Goal: Task Accomplishment & Management: Manage account settings

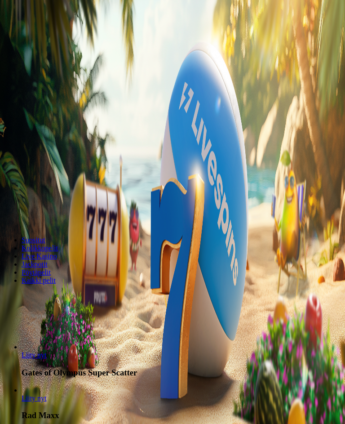
click at [47, 36] on span "Kirjaudu" at bounding box center [36, 39] width 22 height 7
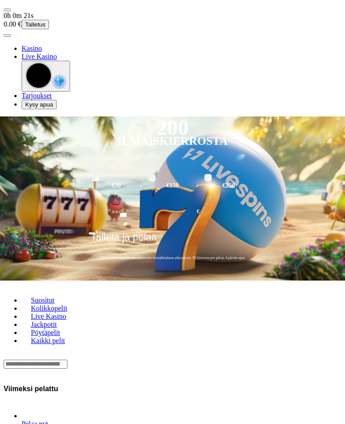
click at [7, 36] on span "user-circle icon" at bounding box center [7, 36] width 0 height 0
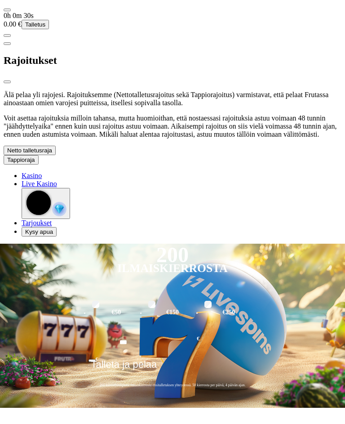
click at [35, 163] on span "chevron-down icon" at bounding box center [35, 159] width 0 height 7
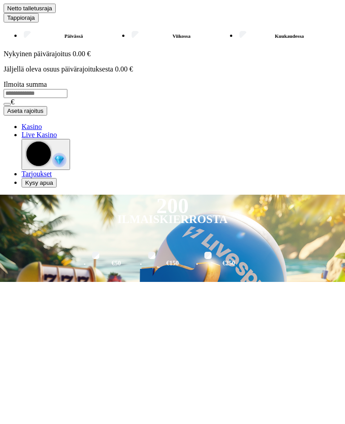
click at [237, 172] on label "Kuukaudessa" at bounding box center [289, 178] width 104 height 13
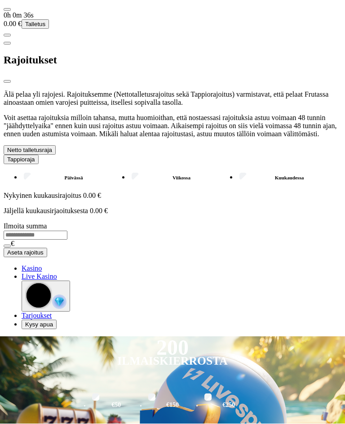
click at [52, 154] on span "chevron-down icon" at bounding box center [52, 150] width 0 height 7
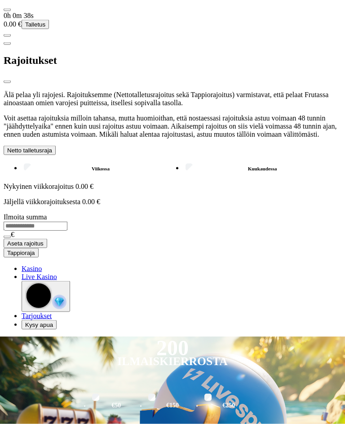
click at [183, 175] on label "Kuukaudessa" at bounding box center [262, 168] width 158 height 13
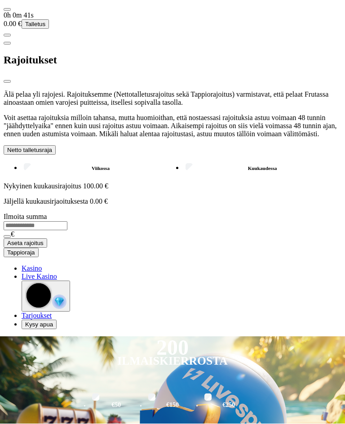
click at [7, 82] on span "close icon" at bounding box center [7, 82] width 0 height 0
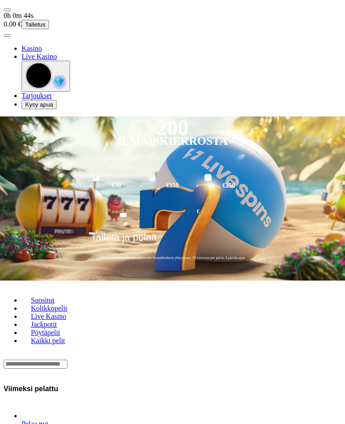
click at [7, 36] on span "user-circle icon" at bounding box center [7, 36] width 0 height 0
